Goal: Task Accomplishment & Management: Use online tool/utility

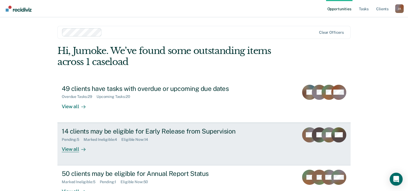
click at [149, 143] on div "14 clients may be eligible for Early Release from Supervision Pending : 5 Marke…" at bounding box center [163, 139] width 202 height 25
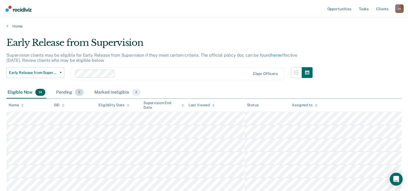
click at [66, 91] on div "Pending 5" at bounding box center [70, 93] width 30 height 12
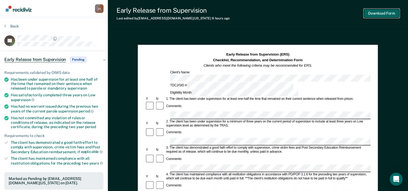
click at [380, 14] on button "Download Form" at bounding box center [382, 13] width 36 height 9
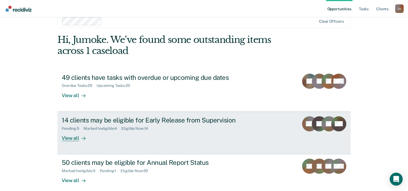
scroll to position [16, 0]
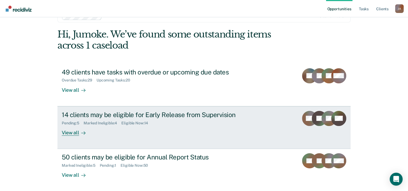
click at [139, 120] on div "Pending : 5 Marked Ineligible : 4 Eligible Now : 14" at bounding box center [156, 122] width 189 height 7
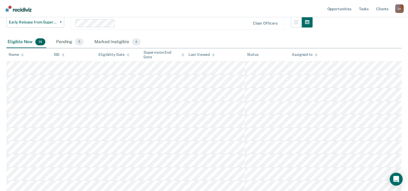
scroll to position [54, 0]
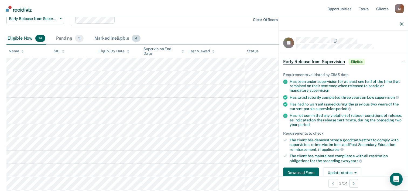
click at [114, 40] on div "Marked Ineligible 4" at bounding box center [117, 39] width 48 height 12
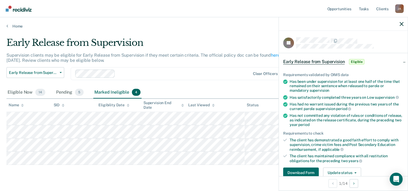
scroll to position [0, 0]
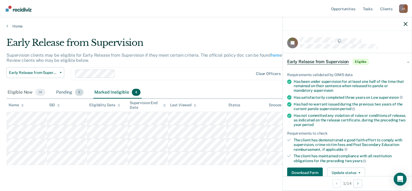
click at [63, 94] on div "Pending 5" at bounding box center [70, 93] width 30 height 12
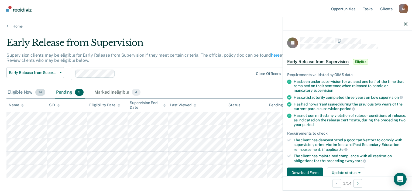
click at [25, 93] on div "Eligible Now 14" at bounding box center [26, 93] width 40 height 12
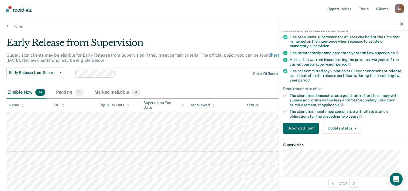
scroll to position [54, 0]
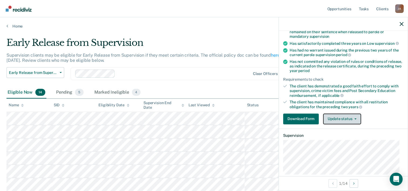
click at [352, 116] on button "Update status" at bounding box center [342, 119] width 38 height 11
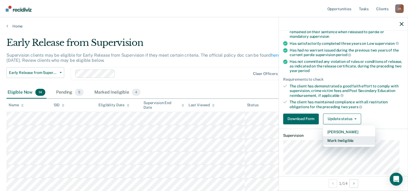
click at [349, 140] on button "Mark Ineligible" at bounding box center [349, 140] width 52 height 9
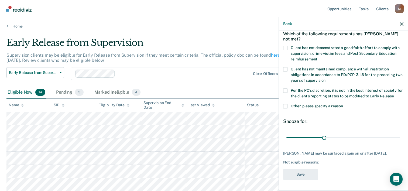
click at [286, 46] on span at bounding box center [285, 48] width 4 height 4
click at [318, 57] on input "Client has not demonstrated a good faith effort to comply with supervision, cri…" at bounding box center [318, 57] width 0 height 0
click at [303, 175] on button "Save" at bounding box center [300, 174] width 35 height 11
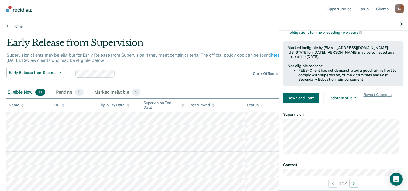
scroll to position [138, 0]
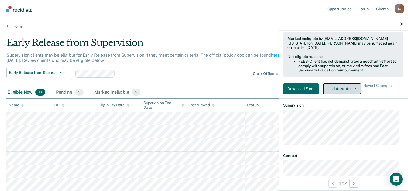
click at [346, 89] on button "Update status" at bounding box center [342, 88] width 38 height 11
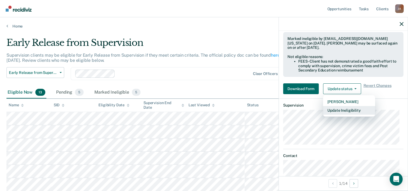
click at [345, 108] on button "Update Ineligibility" at bounding box center [349, 110] width 52 height 9
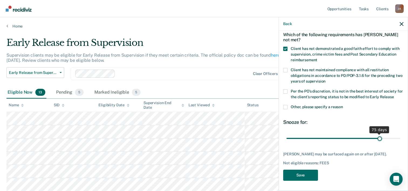
scroll to position [30, 0]
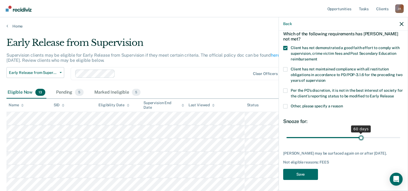
drag, startPoint x: 322, startPoint y: 133, endPoint x: 358, endPoint y: 137, distance: 36.4
type input "60"
click at [358, 137] on input "range" at bounding box center [344, 137] width 114 height 9
click at [300, 178] on button "Save" at bounding box center [300, 174] width 35 height 11
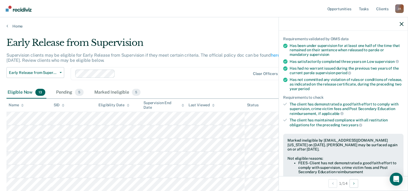
scroll to position [81, 0]
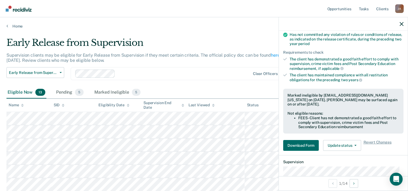
click at [399, 23] on div at bounding box center [343, 23] width 129 height 13
click at [402, 25] on icon "button" at bounding box center [402, 24] width 4 height 4
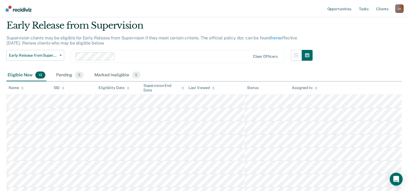
scroll to position [27, 0]
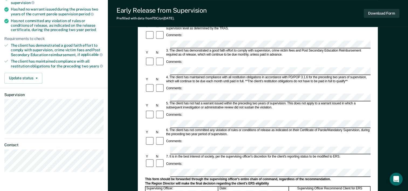
scroll to position [108, 0]
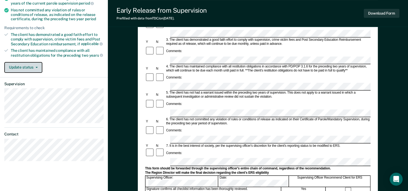
click at [37, 67] on icon "button" at bounding box center [37, 67] width 2 height 1
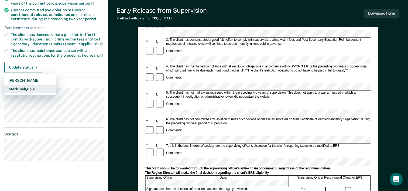
click at [28, 87] on button "Mark Ineligible" at bounding box center [30, 89] width 52 height 9
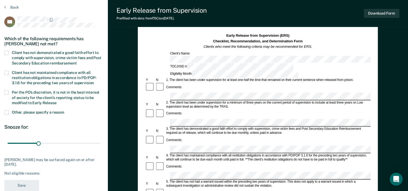
scroll to position [0, 0]
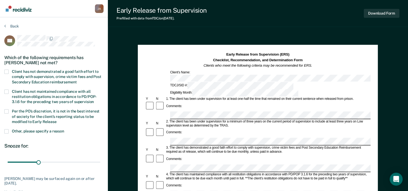
click at [5, 70] on span at bounding box center [6, 72] width 4 height 4
click at [77, 80] on input "Client has not demonstrated a good faith effort to comply with supervision, cri…" at bounding box center [77, 80] width 0 height 0
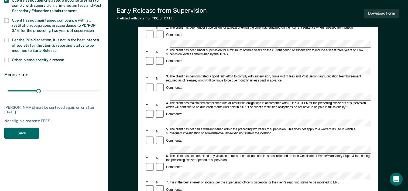
scroll to position [108, 0]
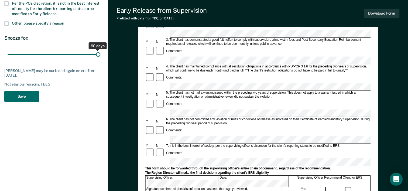
drag, startPoint x: 39, startPoint y: 53, endPoint x: 100, endPoint y: 59, distance: 60.7
type input "90"
click at [100, 59] on input "range" at bounding box center [54, 54] width 93 height 9
click at [28, 95] on button "Save" at bounding box center [21, 96] width 35 height 11
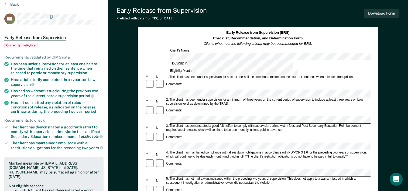
scroll to position [0, 0]
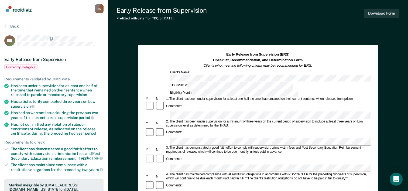
click at [3, 26] on section "Back VG Early Release from Supervision Currently ineligible Requirements valida…" at bounding box center [54, 183] width 108 height 332
click at [4, 26] on section "Back VG Early Release from Supervision Currently ineligible Requirements valida…" at bounding box center [54, 183] width 108 height 332
click at [6, 26] on button "Back" at bounding box center [11, 26] width 15 height 5
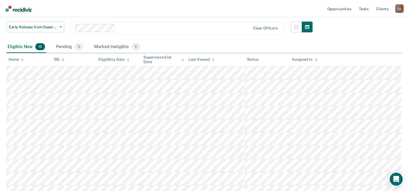
scroll to position [54, 0]
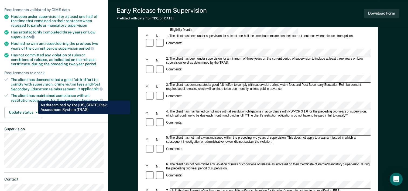
scroll to position [81, 0]
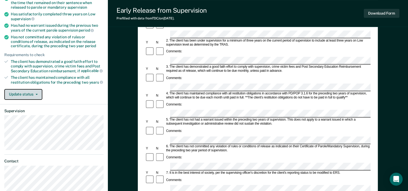
click at [33, 94] on span "button" at bounding box center [35, 94] width 4 height 1
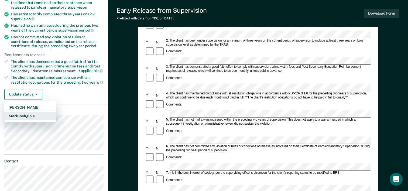
click at [28, 114] on button "Mark Ineligible" at bounding box center [30, 116] width 52 height 9
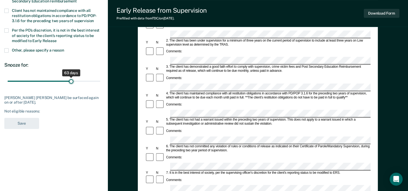
drag, startPoint x: 40, startPoint y: 80, endPoint x: 72, endPoint y: 85, distance: 32.3
click at [72, 85] on input "range" at bounding box center [54, 81] width 93 height 9
click at [67, 80] on input "range" at bounding box center [54, 81] width 93 height 9
type input "60"
click at [68, 81] on input "range" at bounding box center [54, 81] width 93 height 9
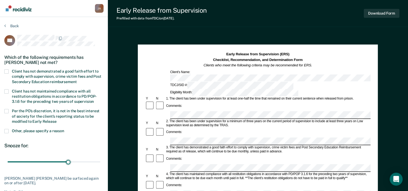
scroll to position [0, 0]
click at [8, 73] on span at bounding box center [6, 72] width 4 height 4
click at [77, 80] on input "Client has not demonstrated a good faith effort to comply with supervision, cri…" at bounding box center [77, 80] width 0 height 0
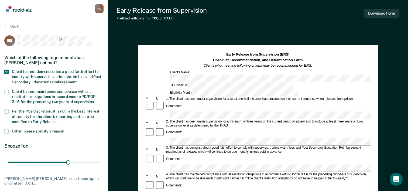
click at [6, 91] on span at bounding box center [6, 92] width 4 height 4
click at [94, 100] on input "Client has not maintained compliance with all restitution obligations in accord…" at bounding box center [94, 100] width 0 height 0
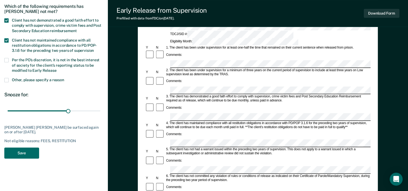
scroll to position [54, 0]
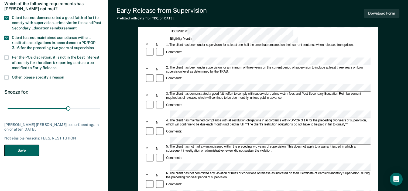
click at [21, 151] on button "Save" at bounding box center [21, 150] width 35 height 11
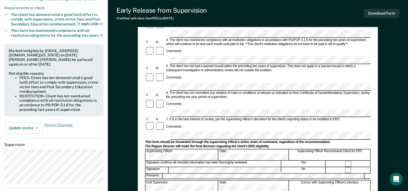
scroll to position [135, 0]
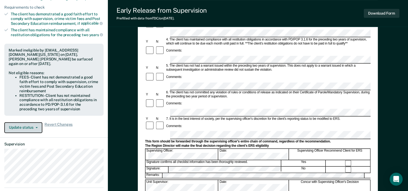
click at [34, 127] on span "button" at bounding box center [35, 127] width 4 height 1
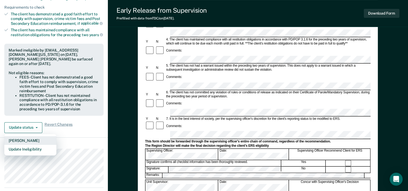
click at [33, 136] on button "[PERSON_NAME]" at bounding box center [30, 140] width 52 height 9
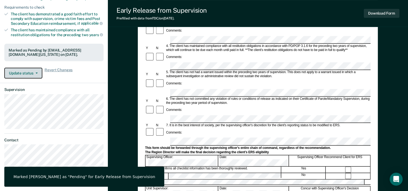
scroll to position [155, 0]
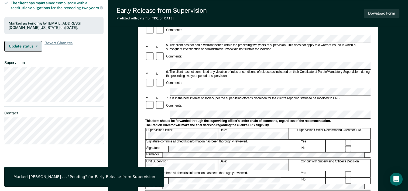
click at [34, 49] on button "Update status" at bounding box center [23, 46] width 38 height 11
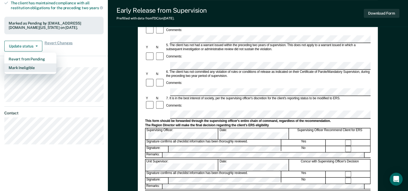
click at [33, 71] on button "Mark Ineligible" at bounding box center [30, 67] width 52 height 9
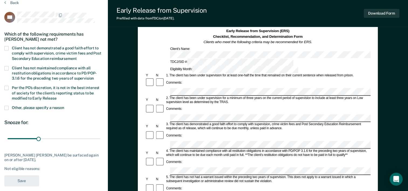
scroll to position [21, 0]
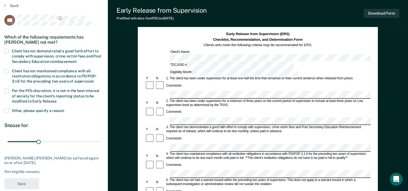
click at [5, 50] on span at bounding box center [6, 51] width 4 height 4
click at [77, 60] on input "Client has not demonstrated a good faith effort to comply with supervision, cri…" at bounding box center [77, 60] width 0 height 0
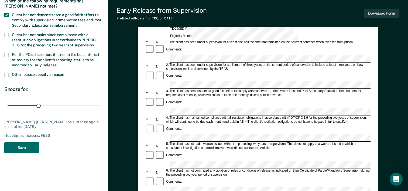
scroll to position [128, 0]
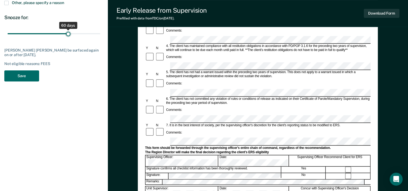
drag, startPoint x: 40, startPoint y: 34, endPoint x: 68, endPoint y: 38, distance: 28.4
type input "60"
click at [68, 38] on input "range" at bounding box center [54, 33] width 93 height 9
click at [23, 73] on button "Save" at bounding box center [21, 75] width 35 height 11
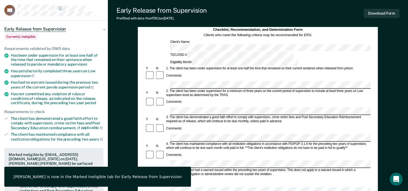
scroll to position [0, 0]
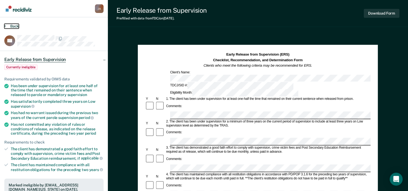
click at [5, 24] on icon at bounding box center [5, 26] width 2 height 4
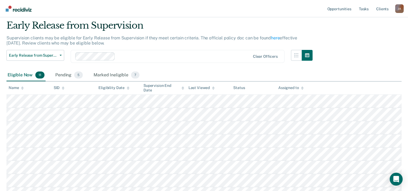
scroll to position [27, 0]
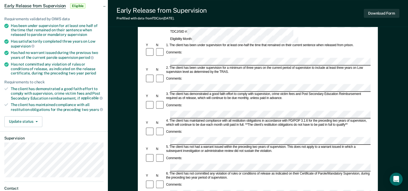
scroll to position [54, 0]
click at [39, 118] on button "Update status" at bounding box center [23, 121] width 38 height 11
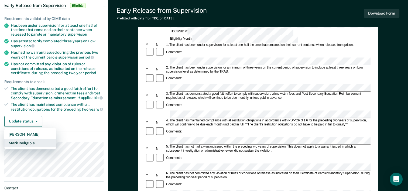
click at [29, 141] on button "Mark Ineligible" at bounding box center [30, 143] width 52 height 9
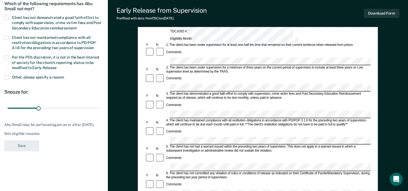
click at [8, 16] on span at bounding box center [6, 18] width 4 height 4
click at [77, 26] on input "Client has not demonstrated a good faith effort to comply with supervision, cri…" at bounding box center [77, 26] width 0 height 0
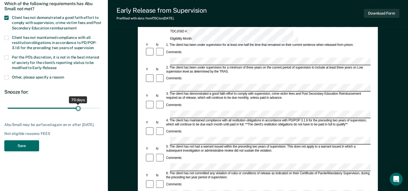
drag, startPoint x: 38, startPoint y: 106, endPoint x: 79, endPoint y: 110, distance: 41.2
click at [79, 110] on input "range" at bounding box center [54, 108] width 93 height 9
drag, startPoint x: 23, startPoint y: 149, endPoint x: 40, endPoint y: 163, distance: 21.8
click at [40, 161] on section "Back AS Which of the following requirements has Abu Small not met? Client has n…" at bounding box center [54, 62] width 108 height 198
drag, startPoint x: 78, startPoint y: 107, endPoint x: 69, endPoint y: 107, distance: 8.7
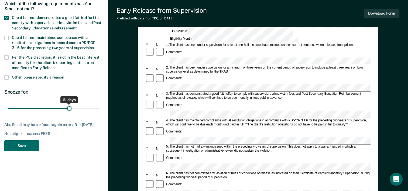
click at [69, 107] on input "range" at bounding box center [54, 108] width 93 height 9
type input "60"
click at [68, 108] on input "range" at bounding box center [54, 108] width 93 height 9
click at [26, 151] on button "Save" at bounding box center [21, 145] width 35 height 11
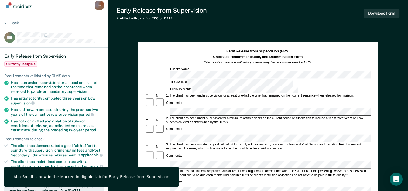
scroll to position [0, 0]
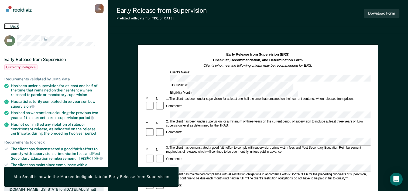
click at [5, 27] on icon at bounding box center [5, 26] width 2 height 4
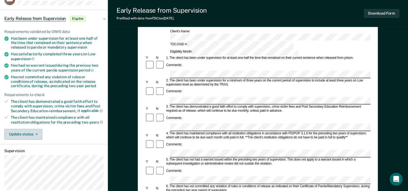
scroll to position [54, 0]
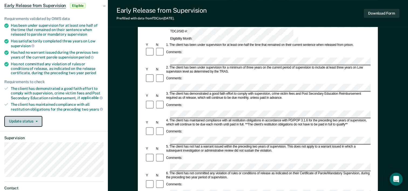
click at [37, 121] on icon "button" at bounding box center [37, 121] width 2 height 1
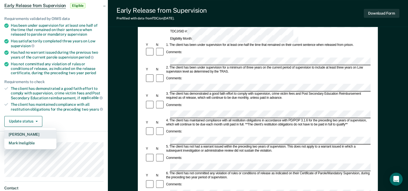
click at [31, 132] on button "[PERSON_NAME]" at bounding box center [30, 134] width 52 height 9
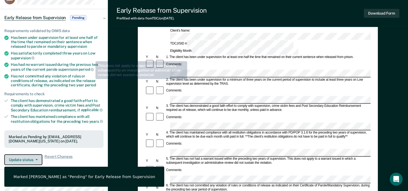
scroll to position [0, 0]
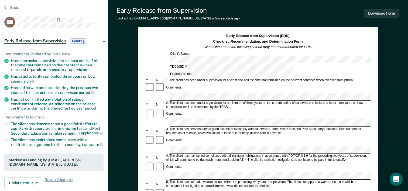
scroll to position [81, 0]
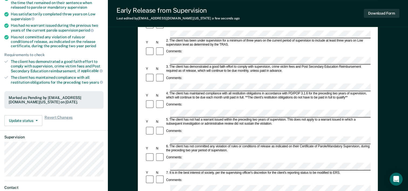
click at [40, 186] on article "MD Early Release from Supervision Pending Requirements validated by OIMS data H…" at bounding box center [53, 86] width 99 height 265
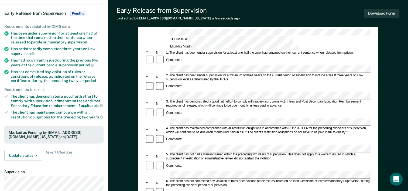
scroll to position [0, 0]
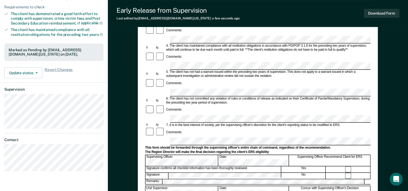
scroll to position [135, 0]
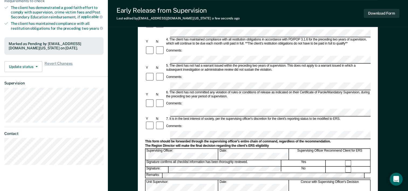
click at [271, 86] on form "Early Release from Supervision (ERS) Checklist, Recommendation, and Determinati…" at bounding box center [258, 112] width 226 height 391
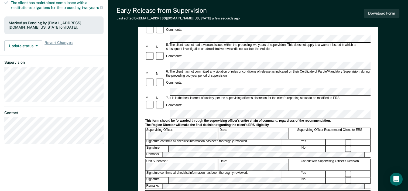
scroll to position [162, 0]
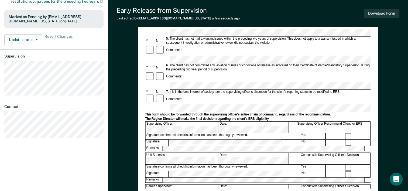
click at [203, 188] on div "Early Release from Supervision (ERS) Checklist, Recommendation, and Determinati…" at bounding box center [258, 39] width 226 height 298
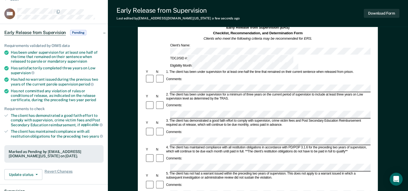
scroll to position [0, 0]
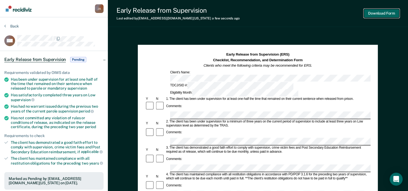
click at [387, 16] on button "Download Form" at bounding box center [382, 13] width 36 height 9
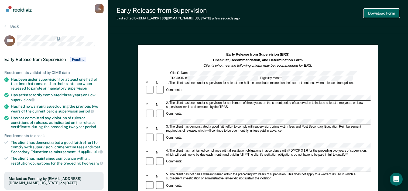
click at [370, 15] on button "Download Form" at bounding box center [382, 13] width 36 height 9
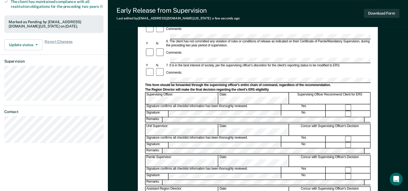
scroll to position [155, 0]
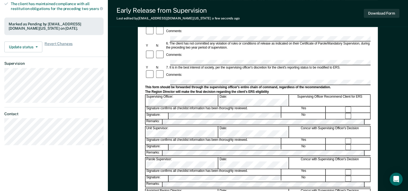
click at [268, 57] on form "Early Release from Supervision (ERS) Checklist, Recommendation, and Determinati…" at bounding box center [258, 75] width 226 height 357
click at [332, 70] on div "Comments:" at bounding box center [258, 75] width 226 height 10
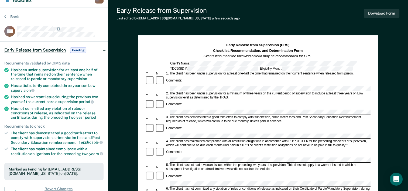
scroll to position [0, 0]
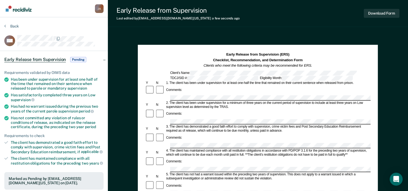
click at [4, 25] on section "Back MD Early Release from Supervision Pending Requirements validated by OIMS d…" at bounding box center [54, 163] width 108 height 293
click at [5, 25] on icon at bounding box center [5, 26] width 2 height 4
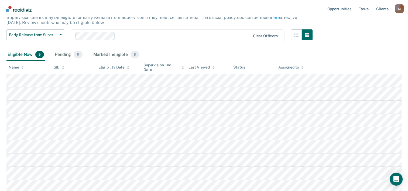
scroll to position [39, 0]
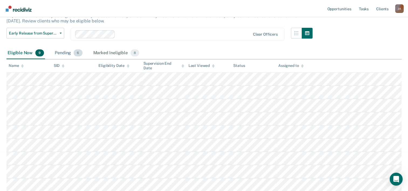
click at [62, 54] on div "Pending 6" at bounding box center [69, 53] width 30 height 12
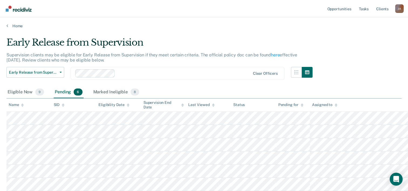
scroll to position [0, 0]
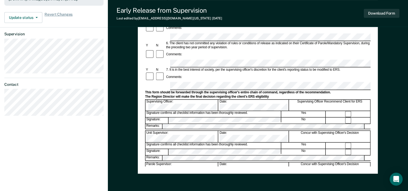
scroll to position [189, 0]
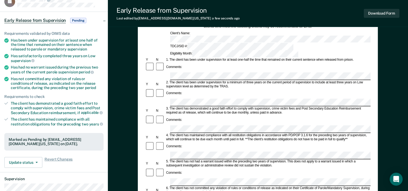
scroll to position [0, 0]
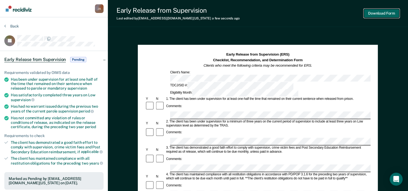
click at [373, 15] on button "Download Form" at bounding box center [382, 13] width 36 height 9
